Goal: Transaction & Acquisition: Purchase product/service

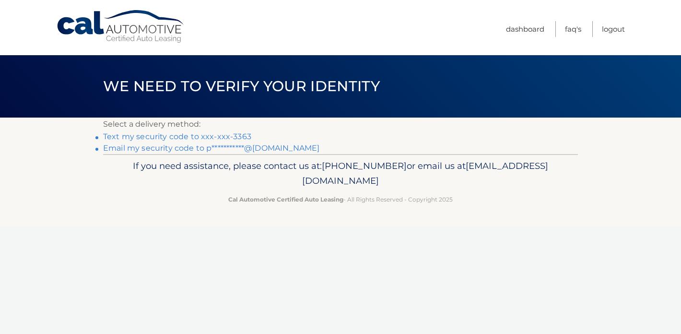
click at [240, 135] on link "Text my security code to xxx-xxx-3363" at bounding box center [177, 136] width 148 height 9
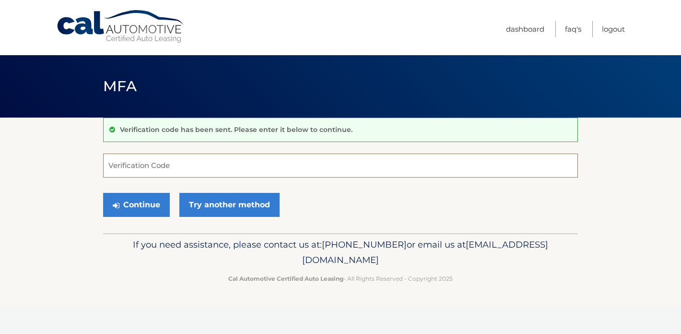
click at [202, 170] on input "Verification Code" at bounding box center [340, 166] width 475 height 24
type input "559230"
click at [169, 203] on div "Continue Try another method" at bounding box center [340, 205] width 475 height 33
click at [165, 203] on button "Continue" at bounding box center [136, 205] width 67 height 24
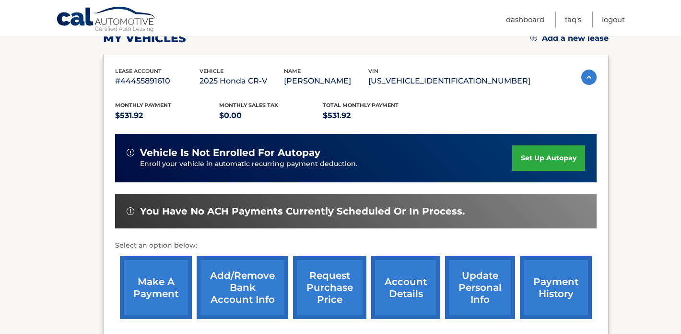
scroll to position [138, 0]
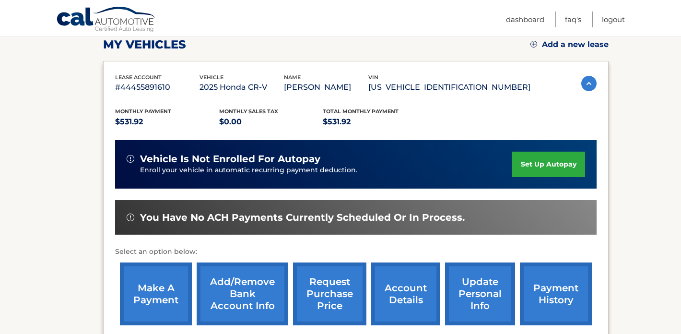
click at [161, 302] on link "make a payment" at bounding box center [156, 293] width 72 height 63
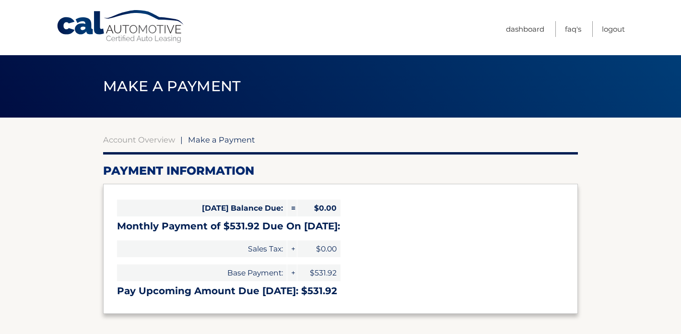
select select "Njk2Njg0ZmEtNzU4Zi00Zjg1LWE4OTYtZWY4NTNjZDMyZTU1"
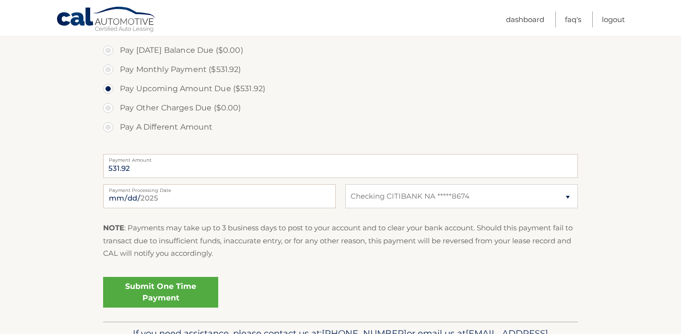
scroll to position [293, 0]
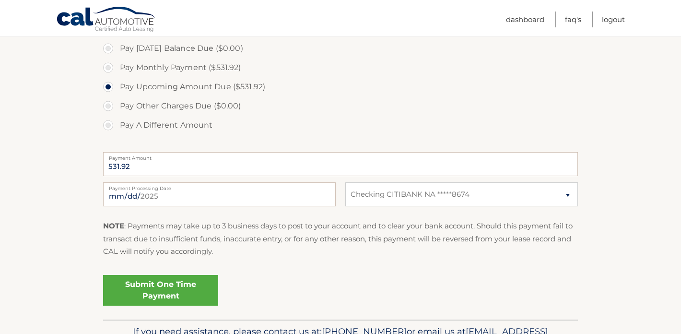
click at [179, 291] on link "Submit One Time Payment" at bounding box center [160, 290] width 115 height 31
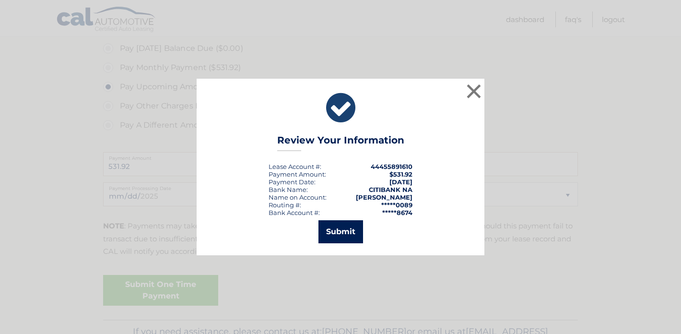
click at [348, 232] on button "Submit" at bounding box center [341, 231] width 45 height 23
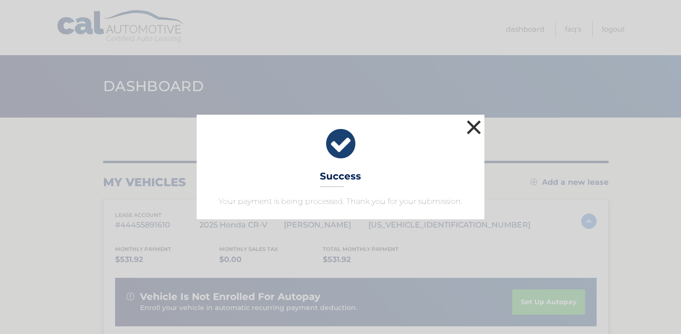
click at [469, 130] on button "×" at bounding box center [474, 127] width 19 height 19
